Goal: Information Seeking & Learning: Learn about a topic

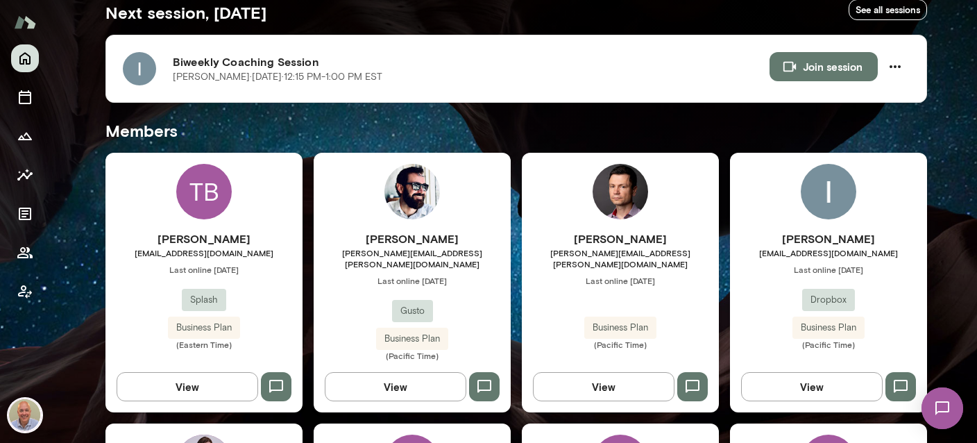
scroll to position [247, 0]
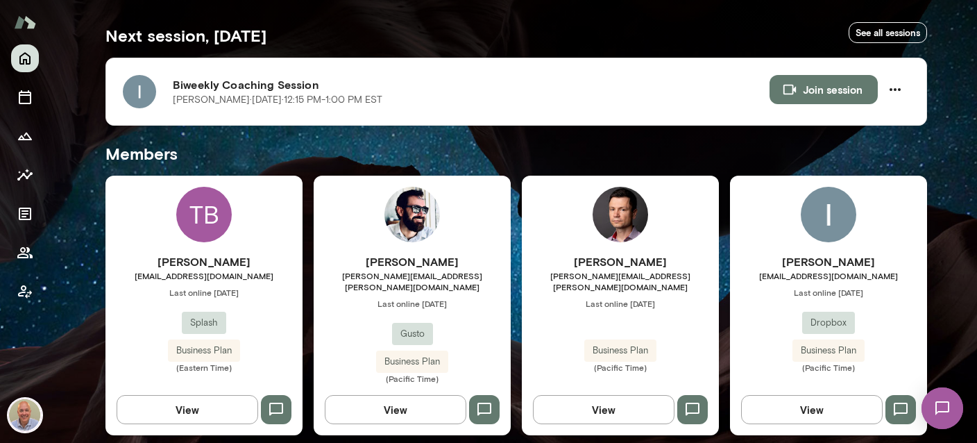
click at [832, 262] on h6 "[PERSON_NAME]" at bounding box center [828, 261] width 197 height 17
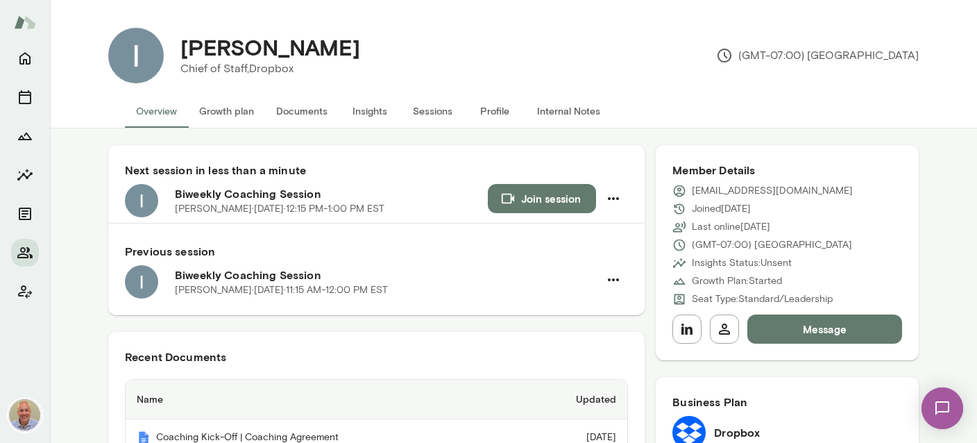
click at [559, 115] on button "Internal Notes" at bounding box center [568, 110] width 85 height 33
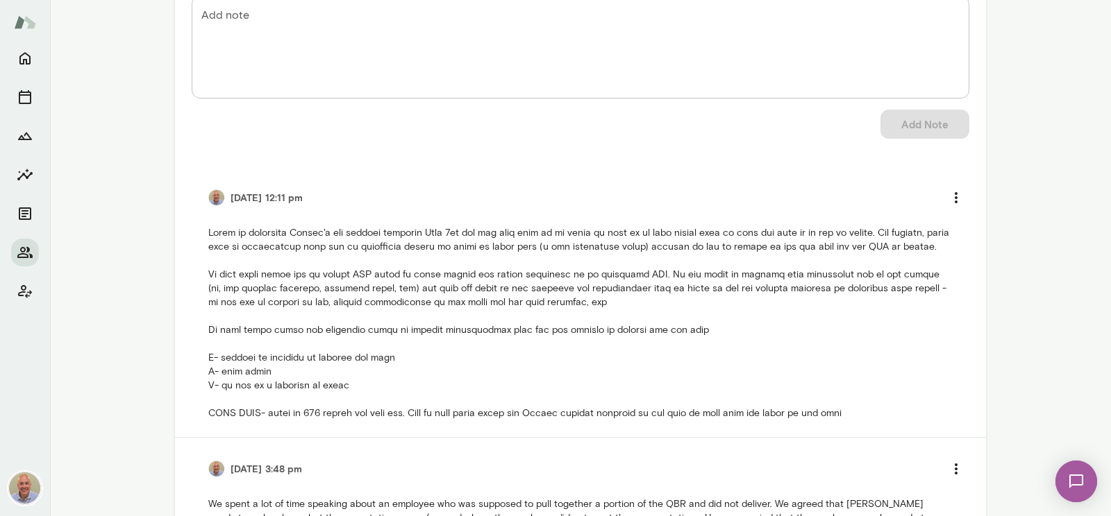
scroll to position [167, 0]
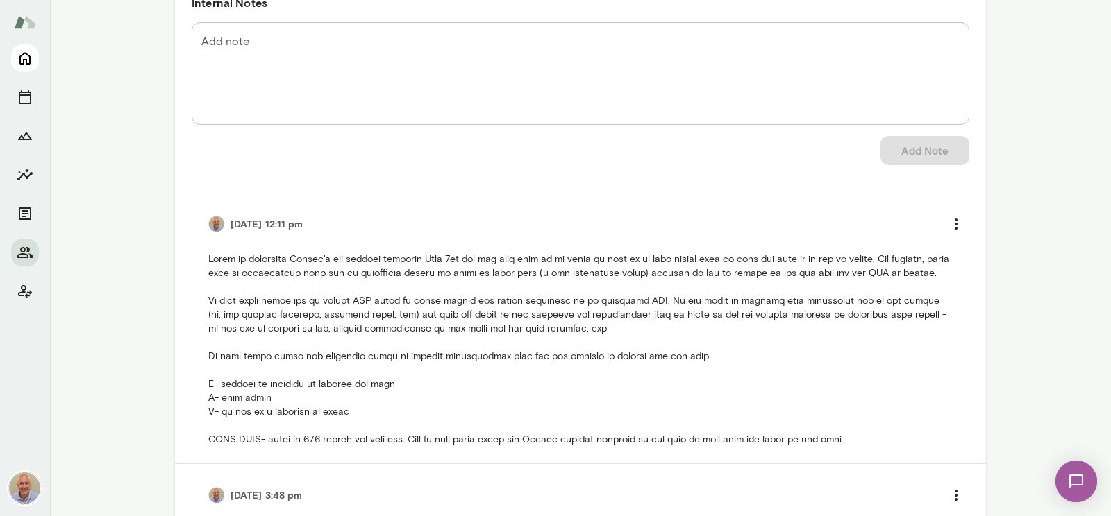
click at [22, 62] on icon "Home" at bounding box center [25, 58] width 17 height 17
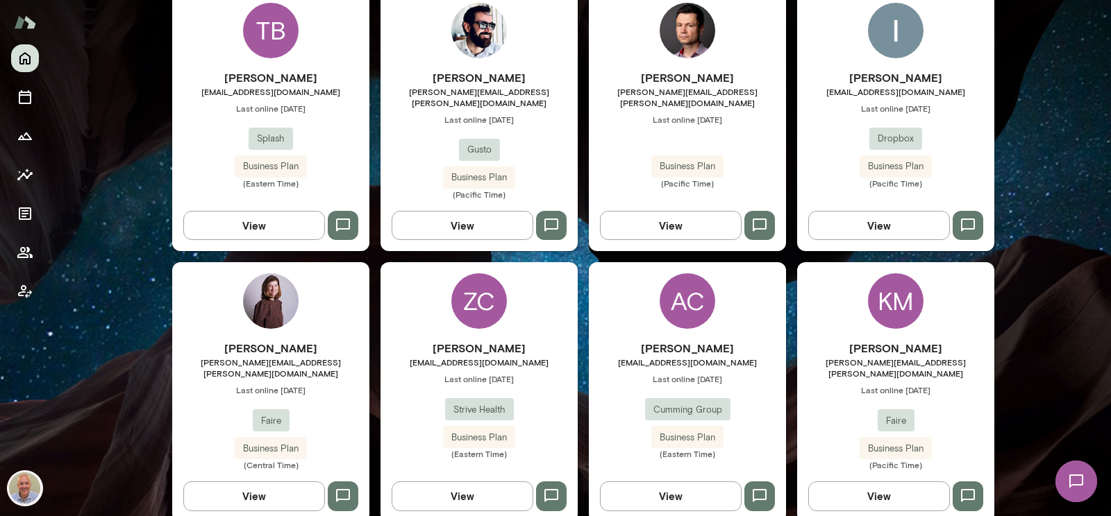
scroll to position [487, 0]
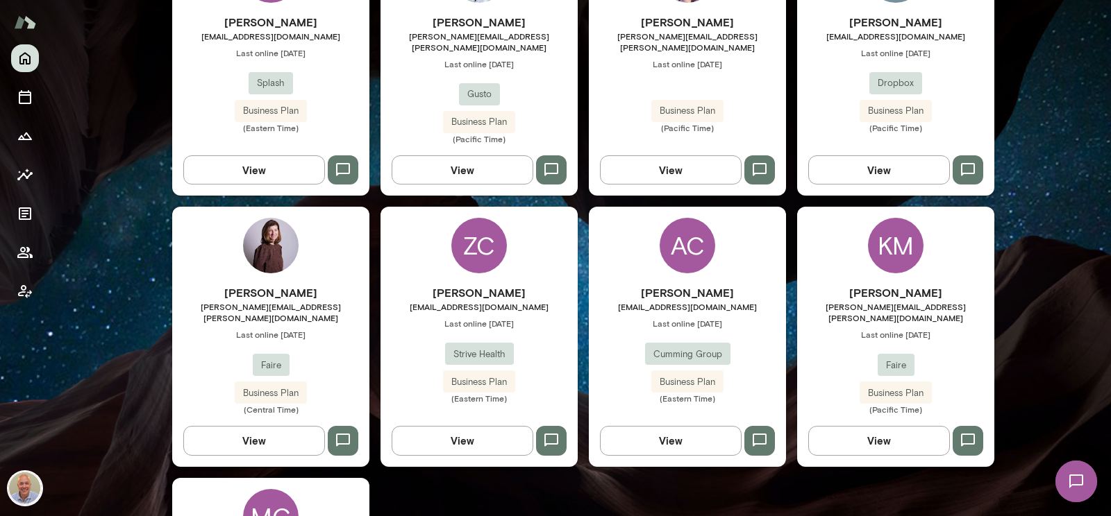
click at [901, 285] on h6 "[PERSON_NAME]" at bounding box center [895, 293] width 197 height 17
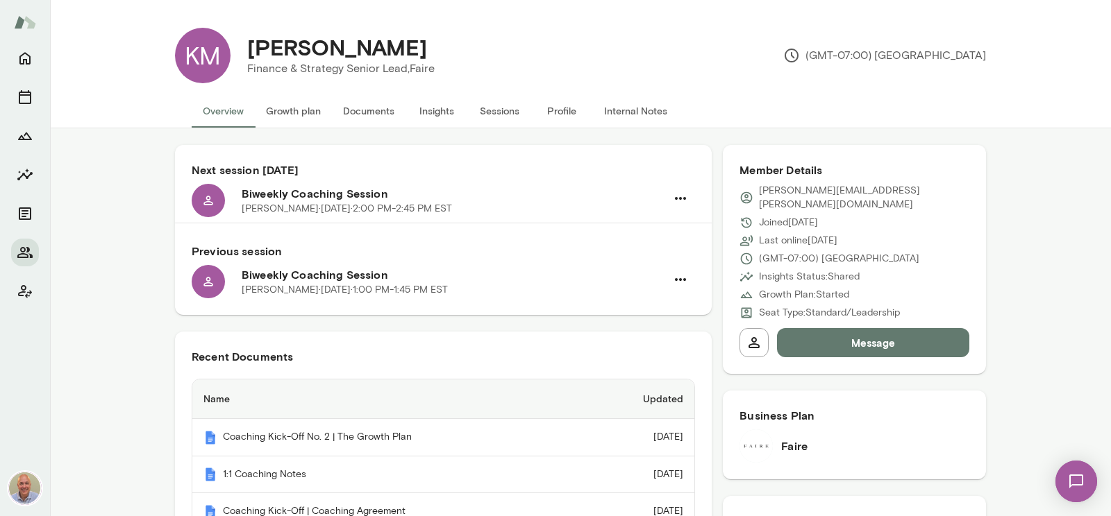
click at [445, 113] on button "Insights" at bounding box center [436, 110] width 62 height 33
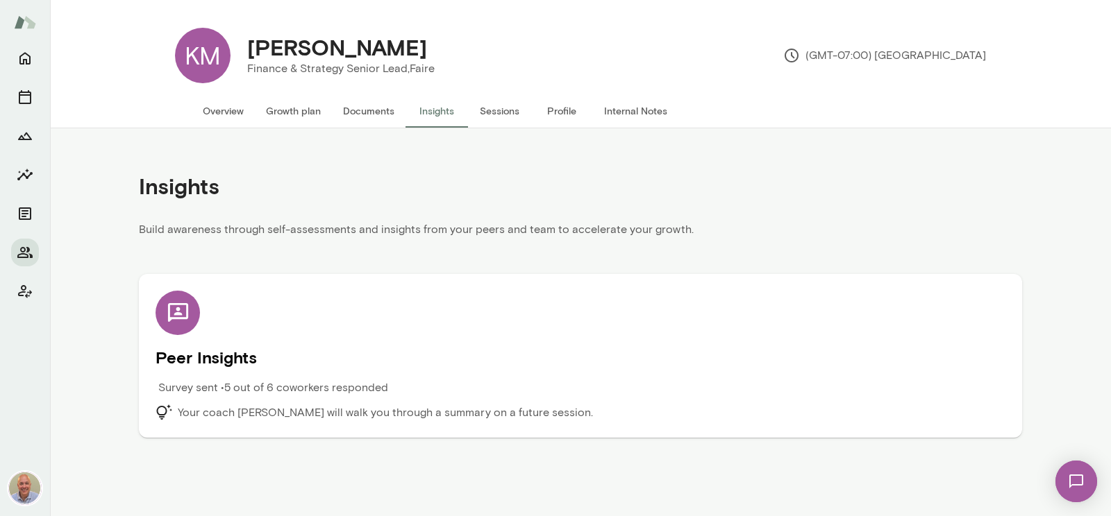
click at [310, 350] on h5 "Peer Insights" at bounding box center [580, 357] width 850 height 22
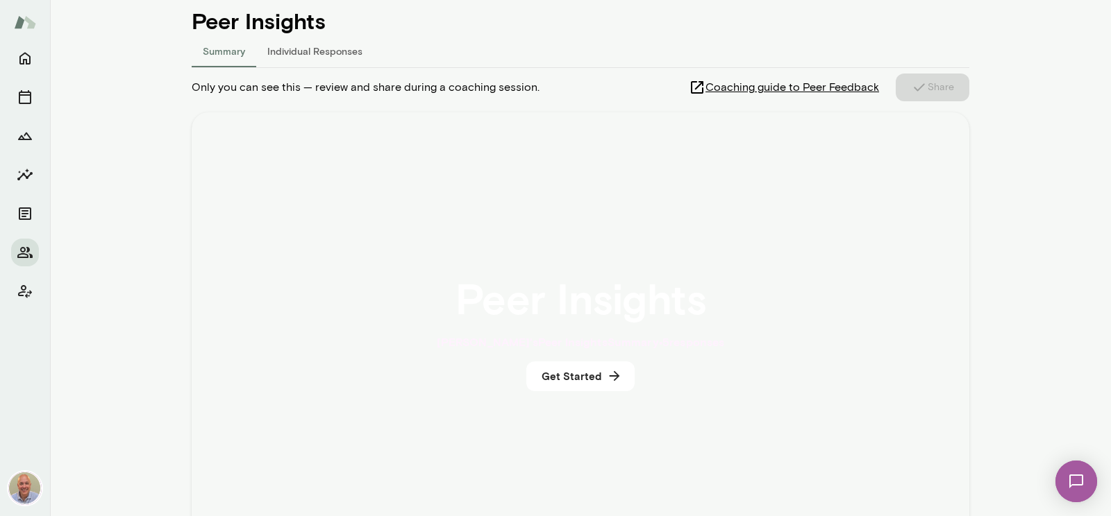
scroll to position [267, 0]
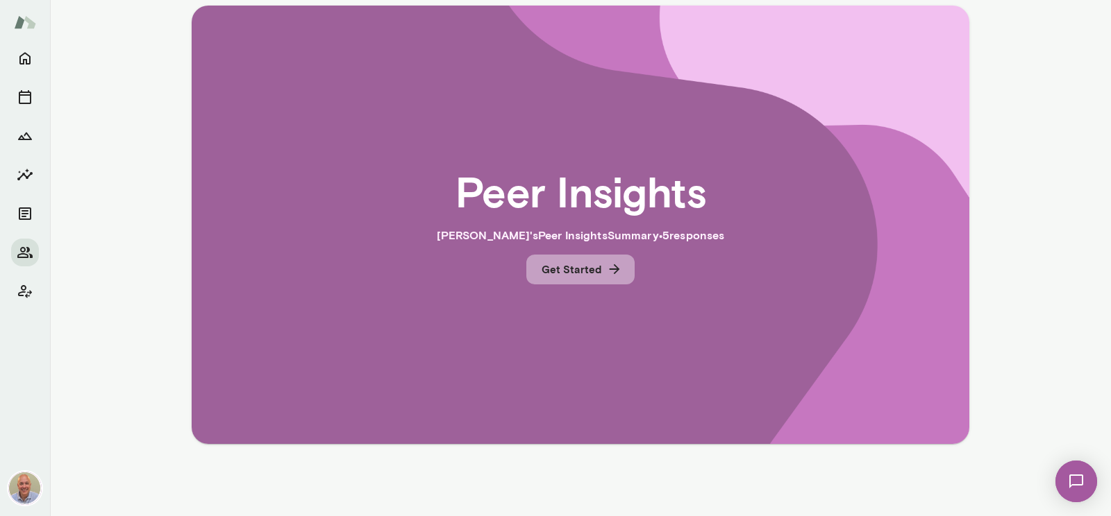
click at [596, 273] on button "Get Started" at bounding box center [580, 269] width 108 height 29
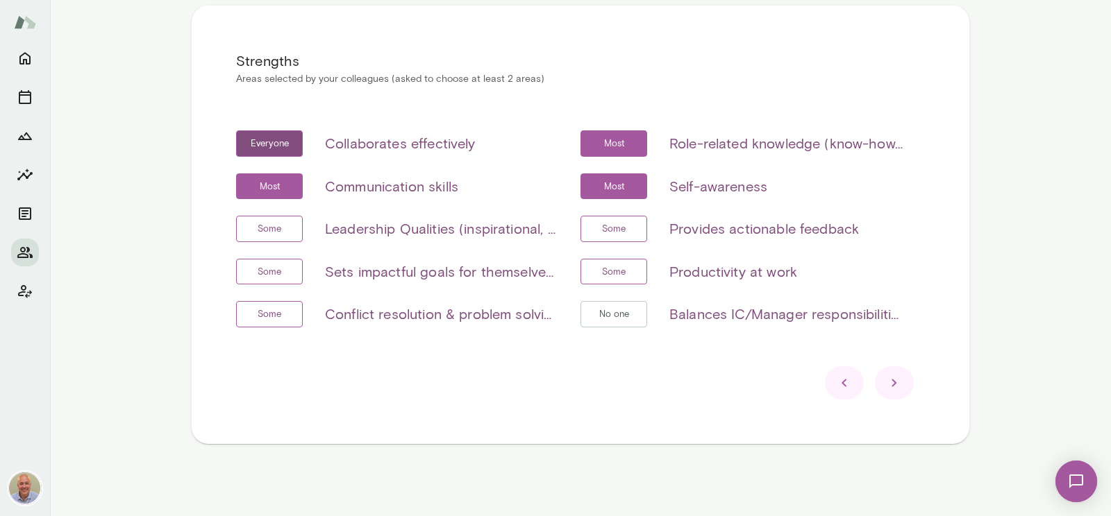
drag, startPoint x: 693, startPoint y: 412, endPoint x: 792, endPoint y: 388, distance: 102.0
click at [780, 389] on div "Strengths Areas selected by your colleagues (asked to choose at least 2 areas) …" at bounding box center [580, 225] width 777 height 439
click at [889, 398] on div at bounding box center [894, 383] width 39 height 33
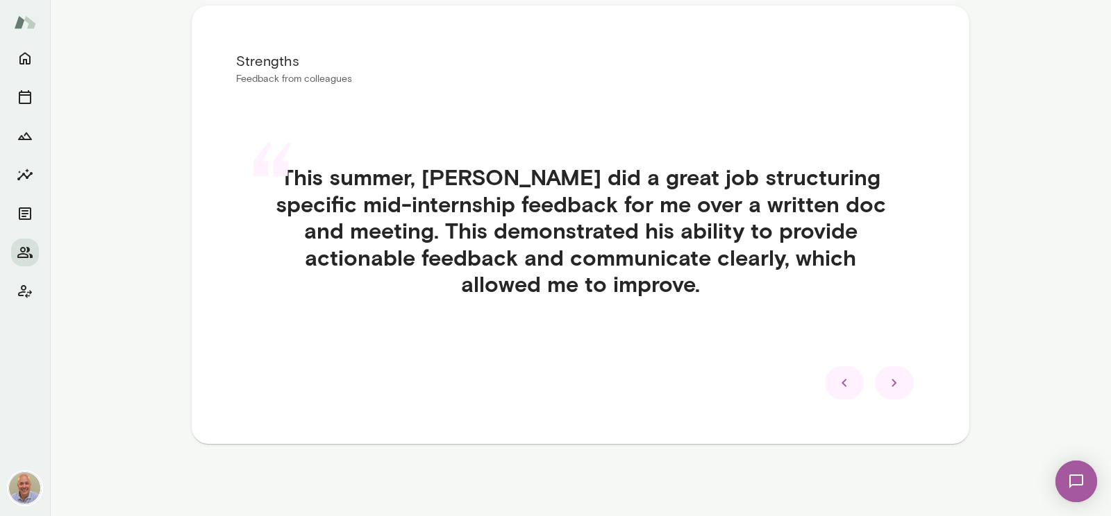
click at [886, 384] on icon at bounding box center [894, 383] width 17 height 17
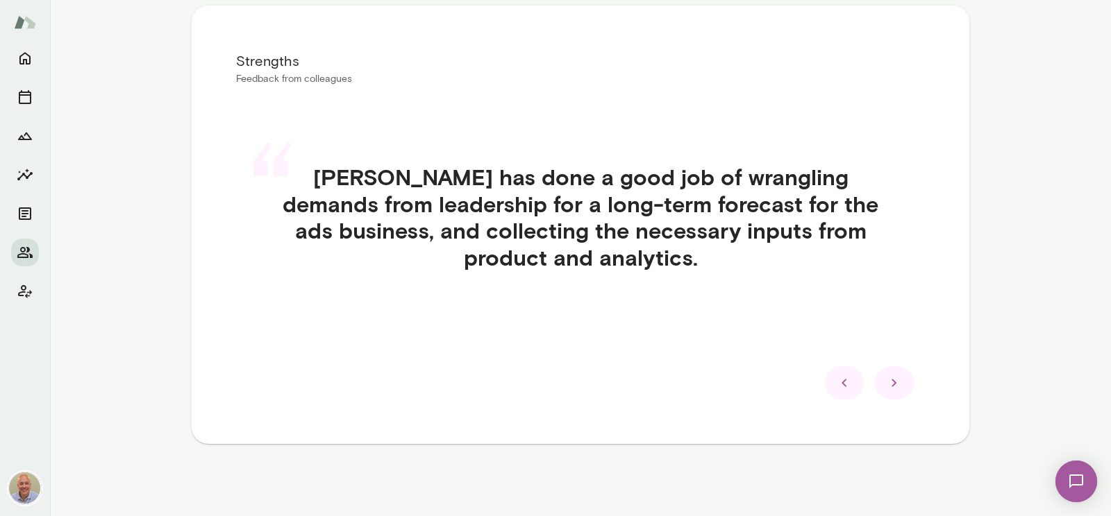
click at [886, 384] on icon at bounding box center [894, 383] width 17 height 17
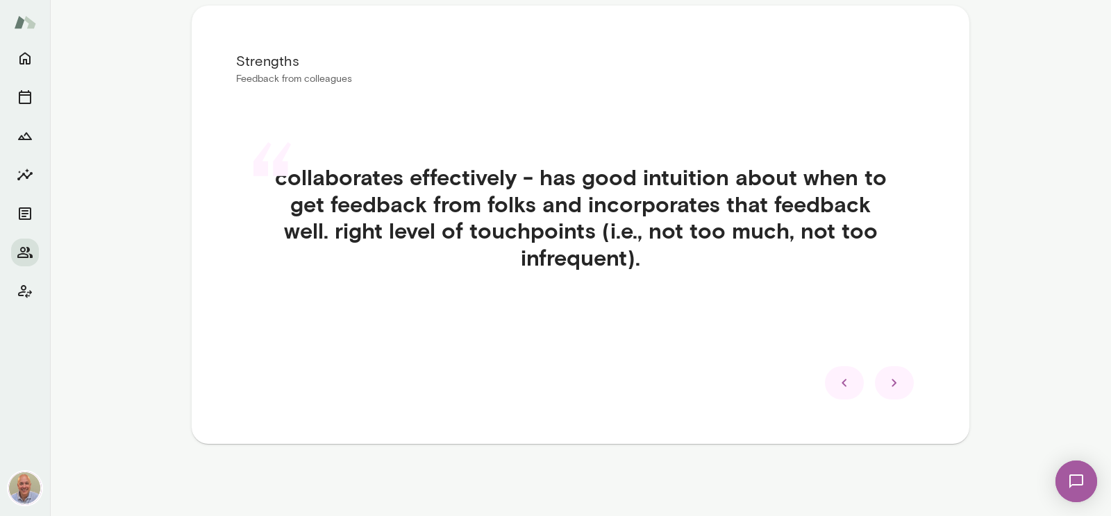
click at [886, 384] on icon at bounding box center [894, 383] width 17 height 17
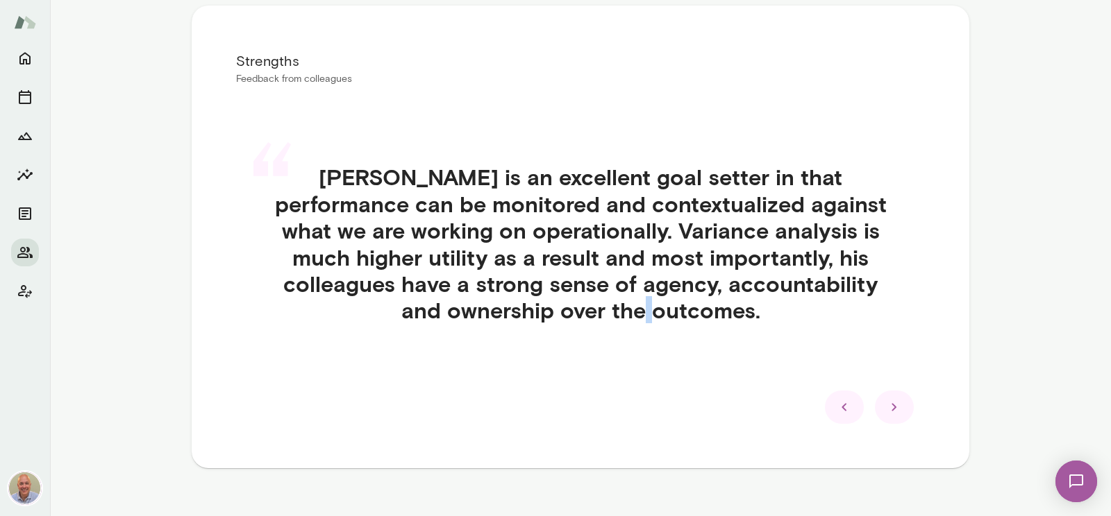
drag, startPoint x: 886, startPoint y: 384, endPoint x: 887, endPoint y: 396, distance: 12.5
click at [886, 386] on div "“ [PERSON_NAME] is an excellent goal setter in that performance can be monitore…" at bounding box center [580, 261] width 689 height 260
click at [887, 397] on div at bounding box center [894, 407] width 39 height 33
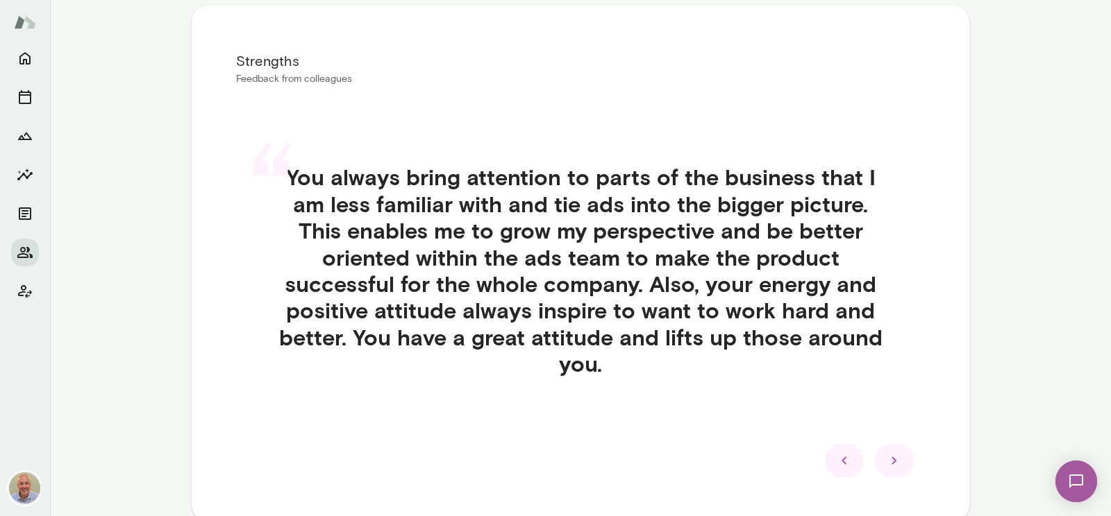
click at [892, 442] on icon at bounding box center [894, 461] width 17 height 17
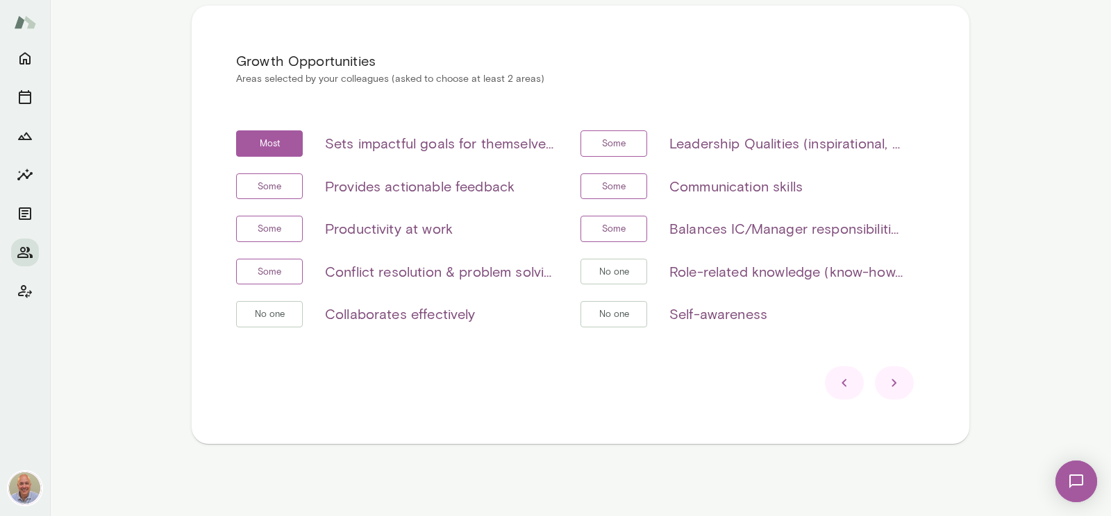
click at [840, 394] on div at bounding box center [844, 383] width 39 height 33
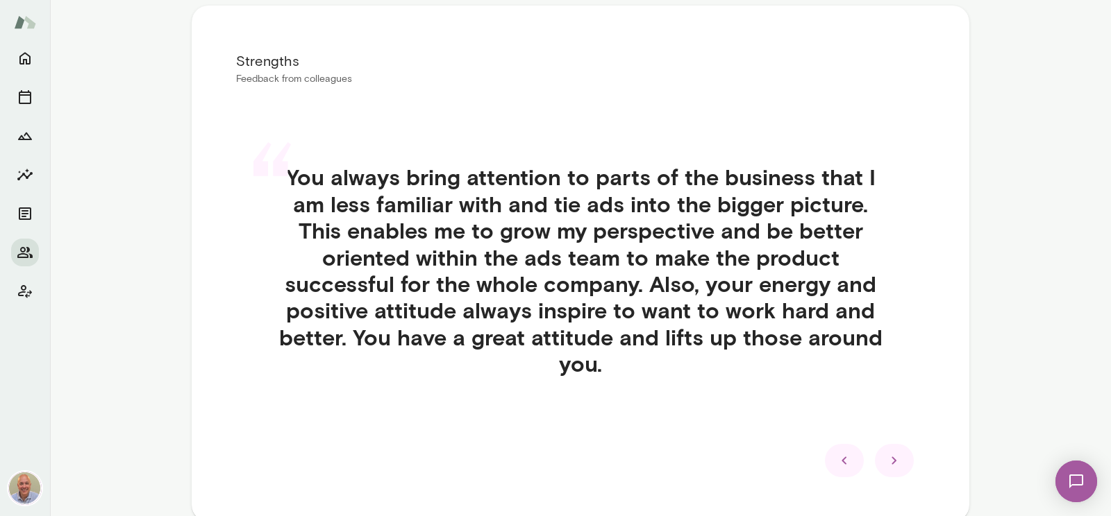
click at [840, 394] on div "“ You always bring attention to parts of the business that I am less familiar w…" at bounding box center [580, 287] width 689 height 313
click at [827, 442] on div at bounding box center [844, 460] width 39 height 33
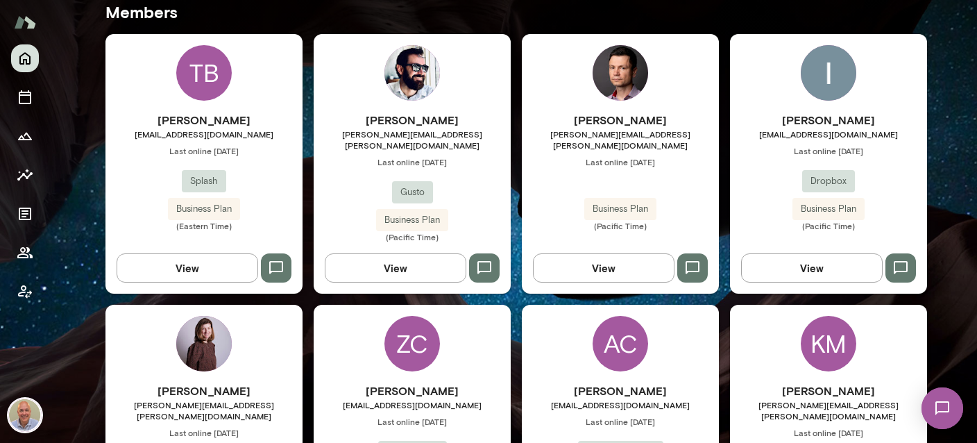
scroll to position [412, 0]
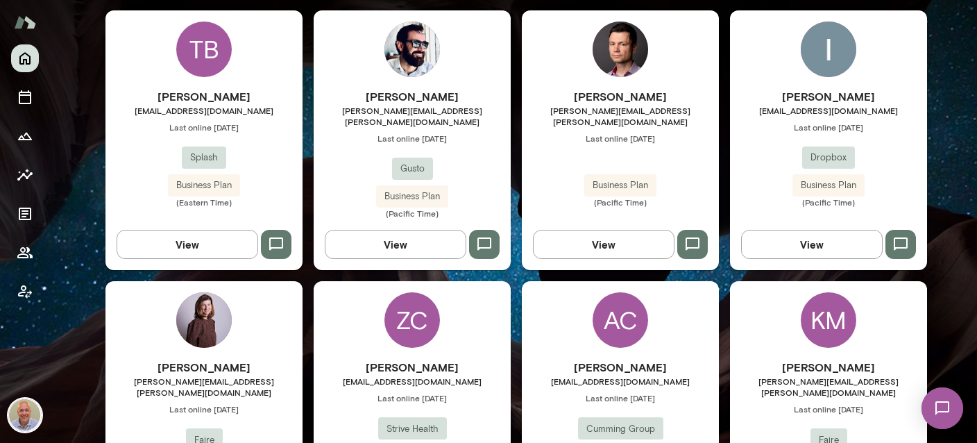
click at [869, 89] on h6 "[PERSON_NAME]" at bounding box center [828, 96] width 197 height 17
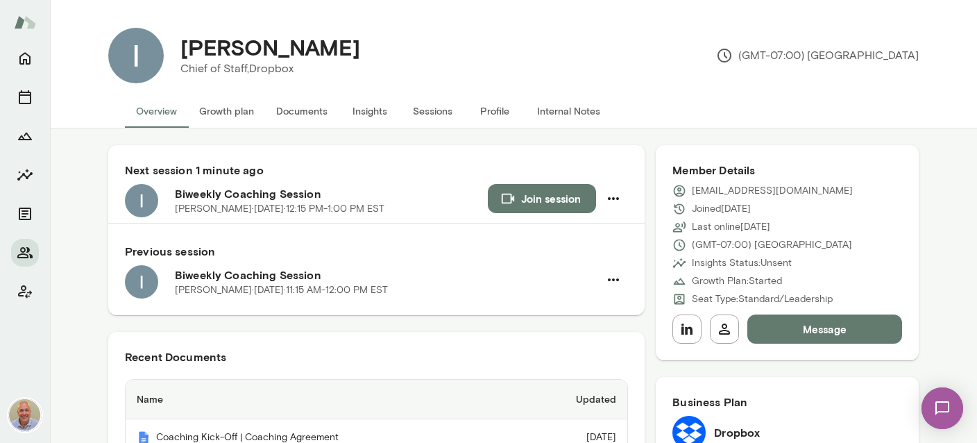
click at [321, 119] on button "Documents" at bounding box center [302, 110] width 74 height 33
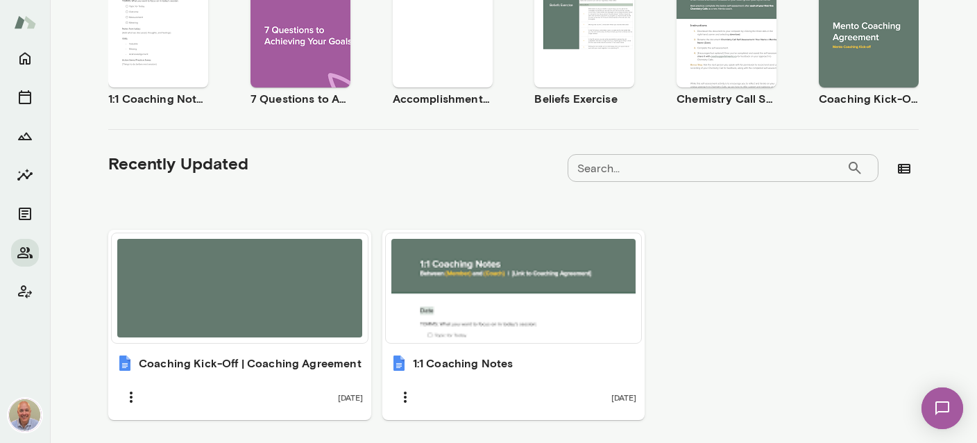
scroll to position [348, 0]
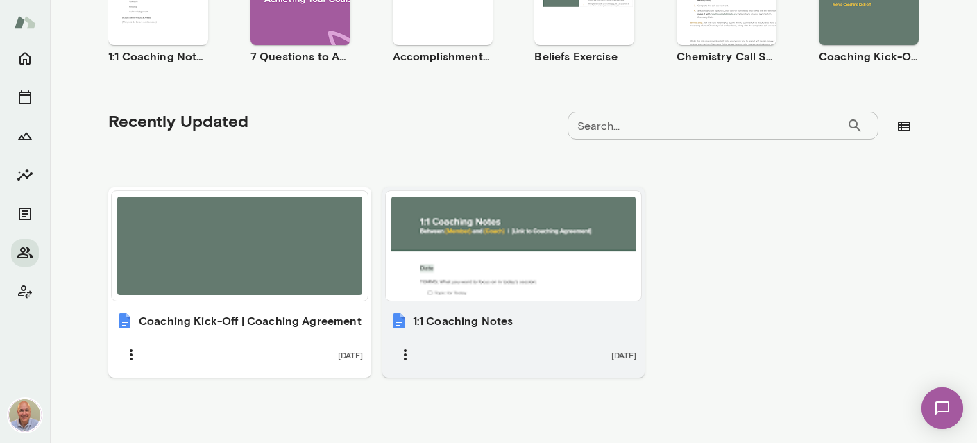
click at [459, 328] on div "1:1 Coaching Notes 3 months ago" at bounding box center [513, 341] width 263 height 74
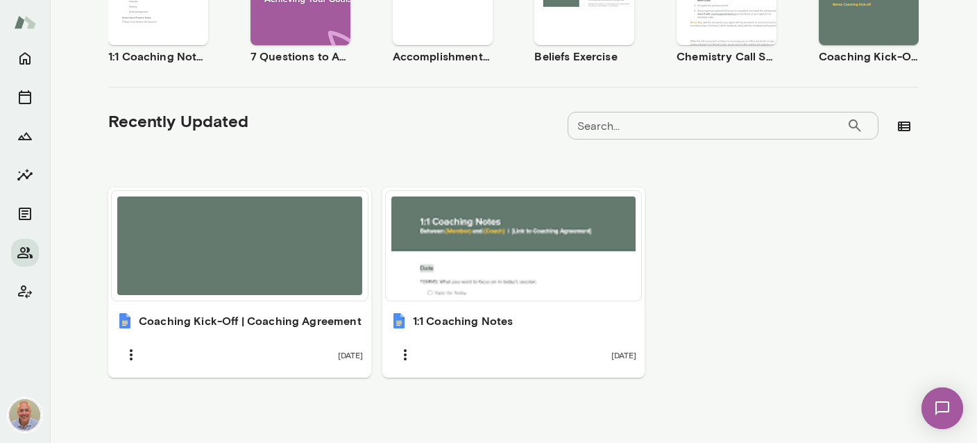
scroll to position [0, 0]
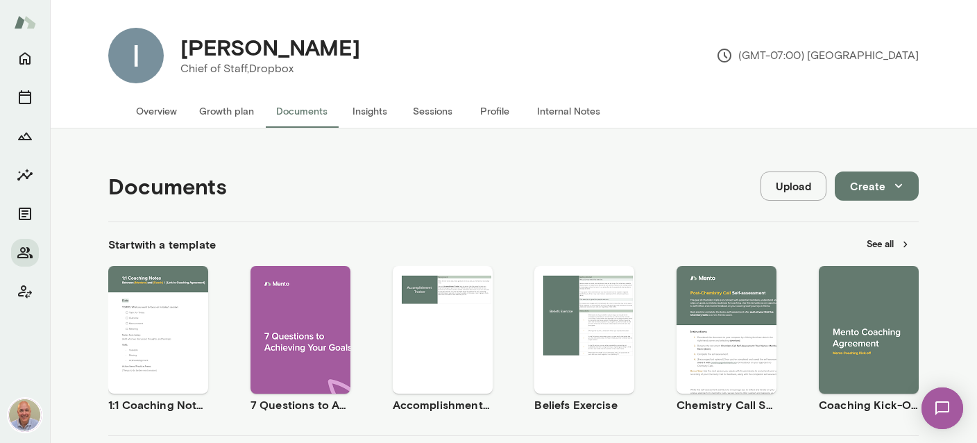
click at [171, 108] on button "Overview" at bounding box center [156, 110] width 63 height 33
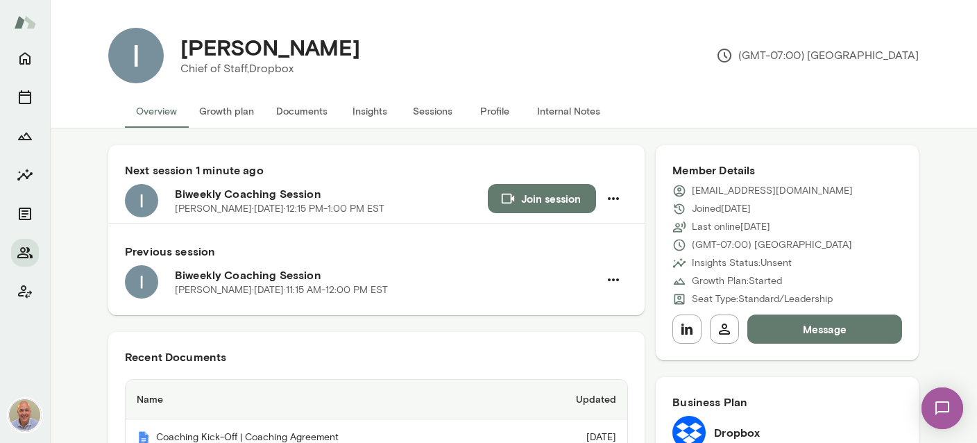
click at [525, 203] on button "Join session" at bounding box center [542, 198] width 108 height 29
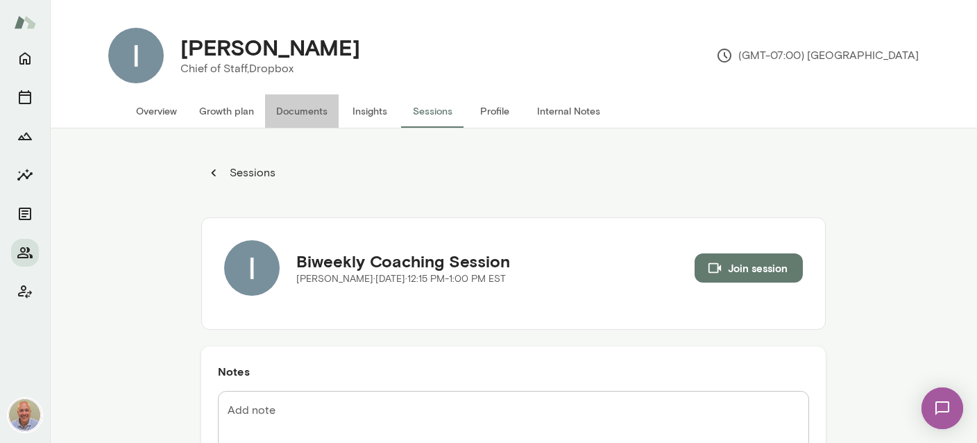
click at [321, 117] on button "Documents" at bounding box center [302, 110] width 74 height 33
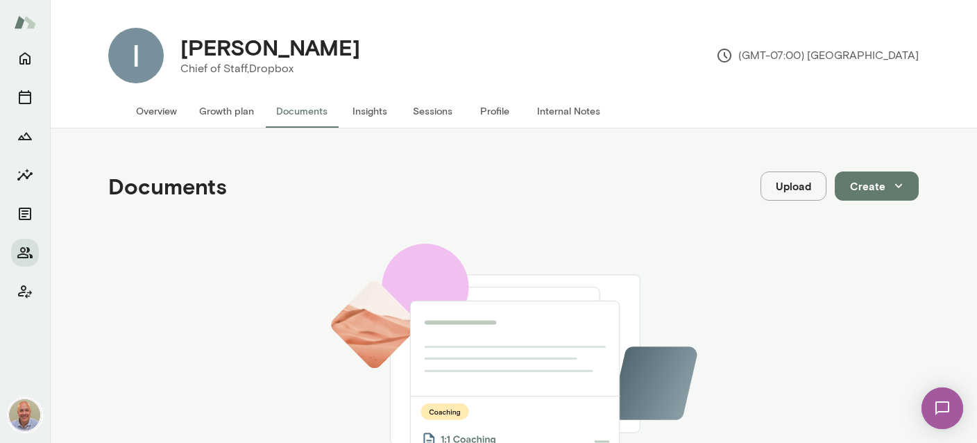
click at [360, 114] on button "Insights" at bounding box center [370, 110] width 62 height 33
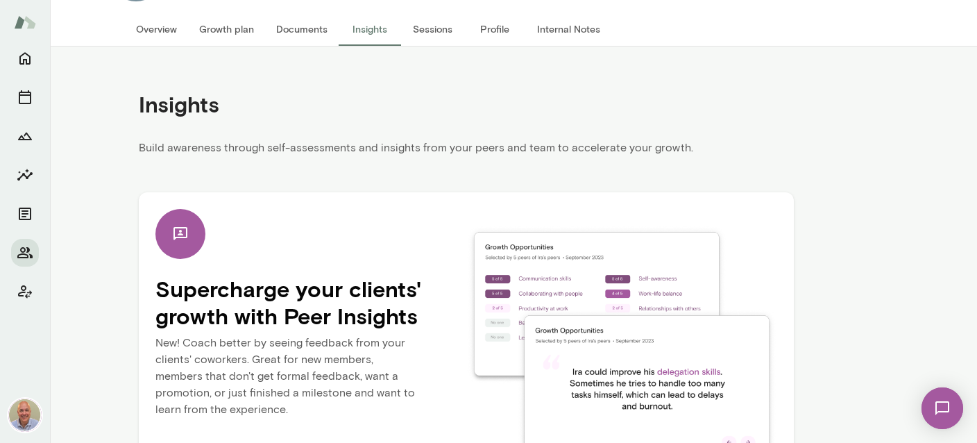
scroll to position [150, 0]
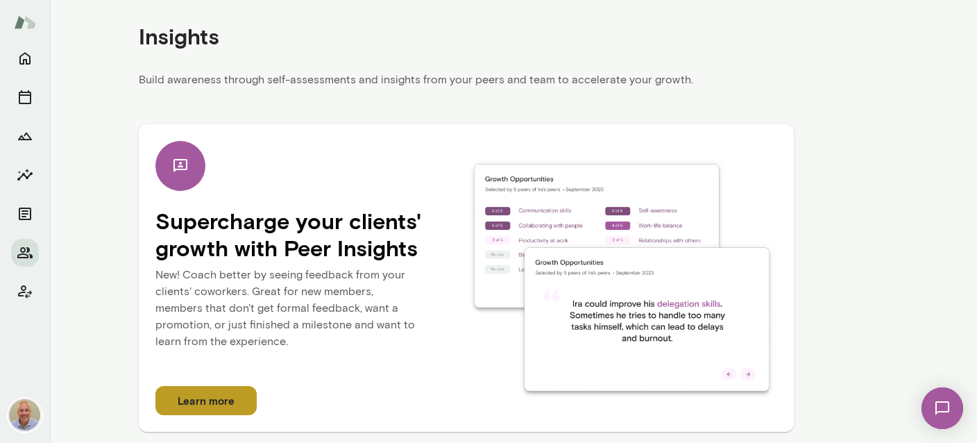
click at [226, 414] on button "Learn more" at bounding box center [205, 400] width 101 height 29
click at [29, 173] on icon "Insights" at bounding box center [25, 175] width 17 height 17
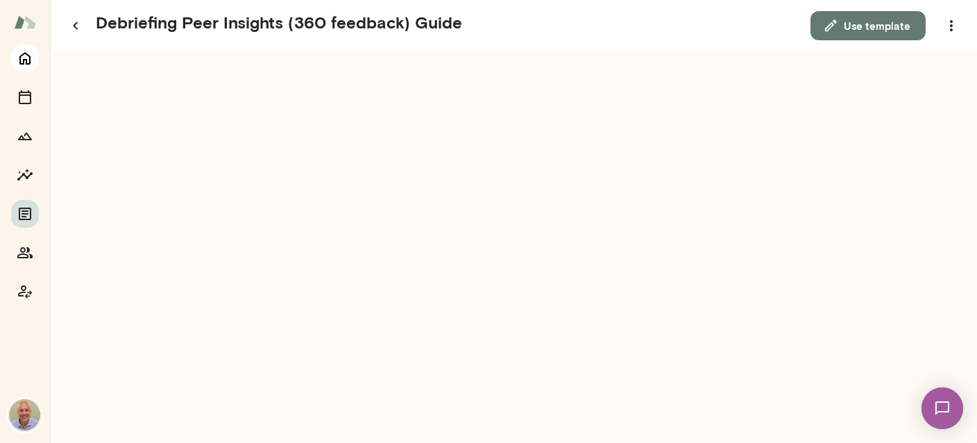
click at [32, 51] on icon "Home" at bounding box center [25, 58] width 17 height 17
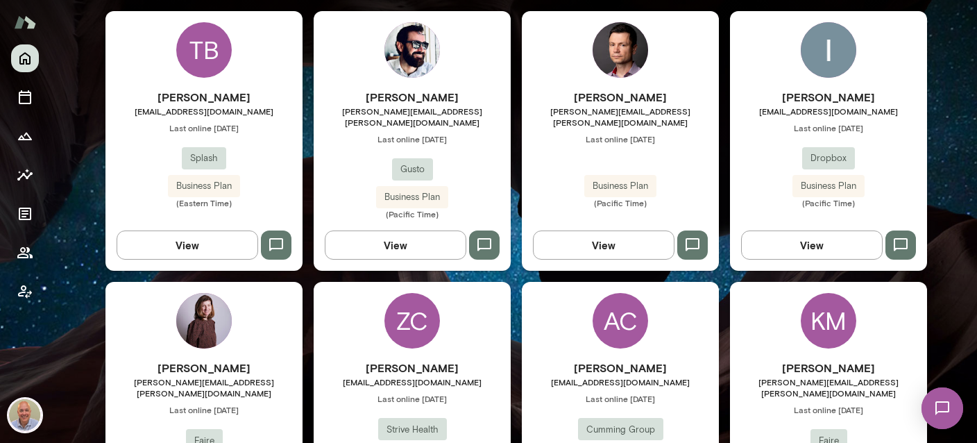
scroll to position [412, 0]
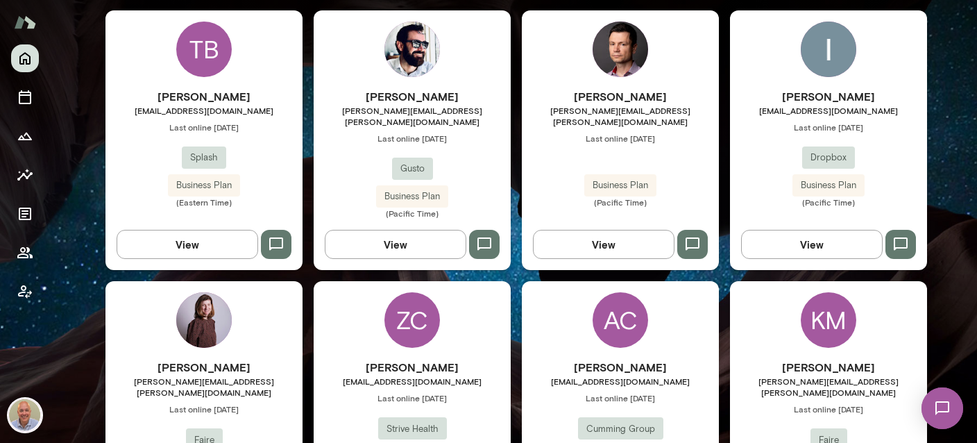
click at [793, 106] on span "[EMAIL_ADDRESS][DOMAIN_NAME]" at bounding box center [828, 110] width 197 height 11
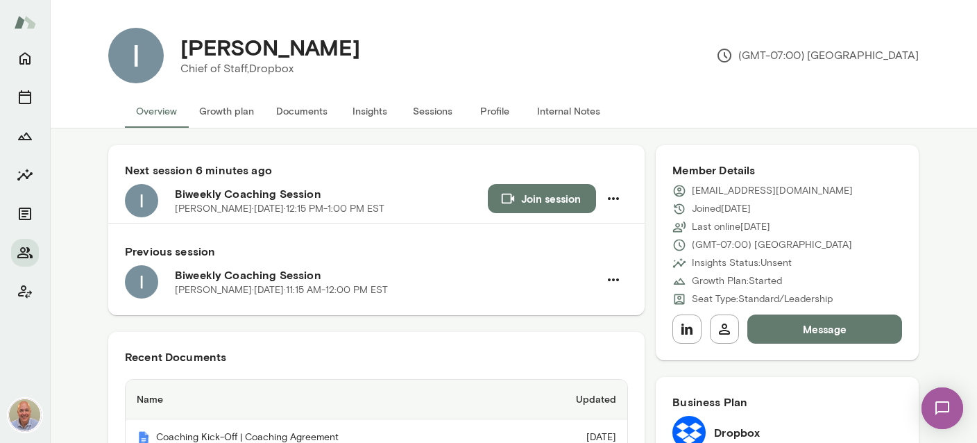
click at [371, 116] on button "Insights" at bounding box center [370, 110] width 62 height 33
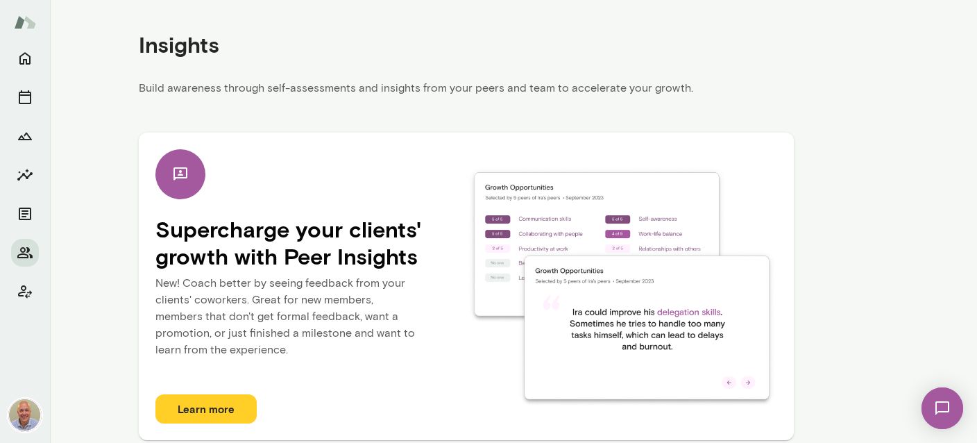
scroll to position [150, 0]
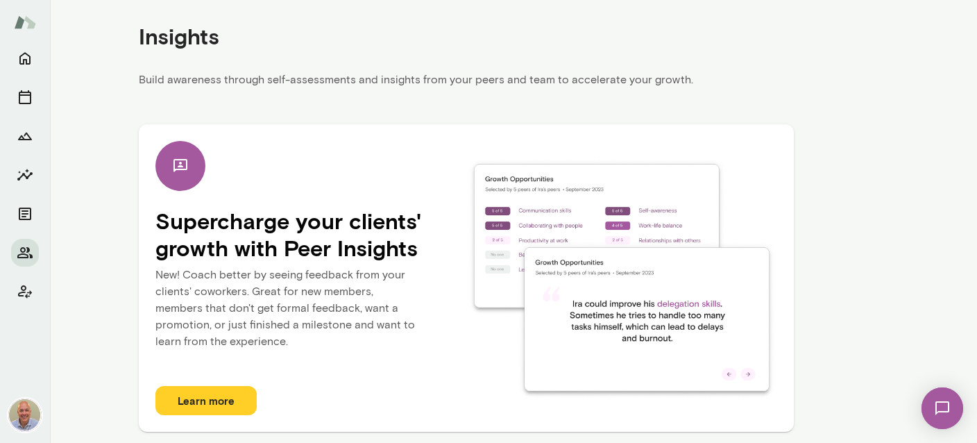
click at [239, 404] on button "Learn more" at bounding box center [205, 400] width 101 height 29
